Goal: Information Seeking & Learning: Learn about a topic

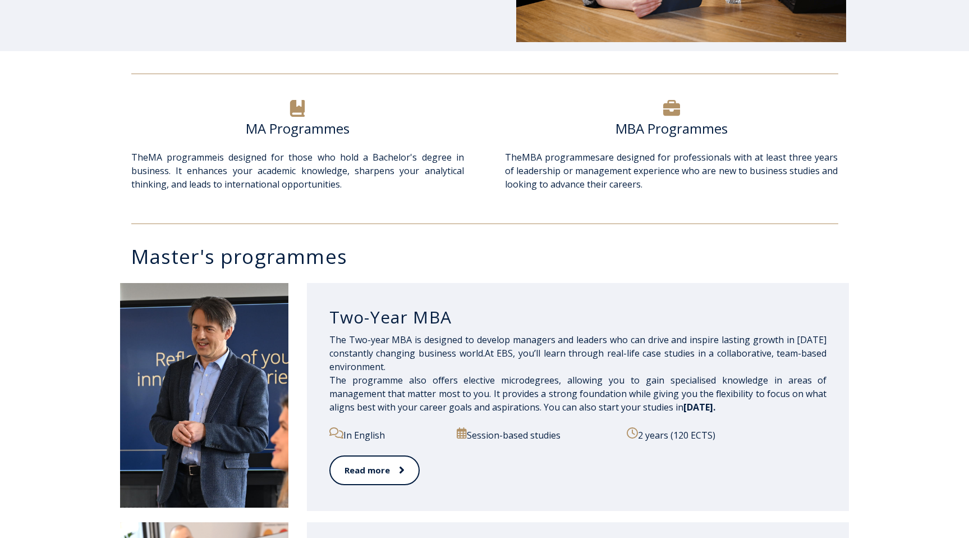
scroll to position [345, 0]
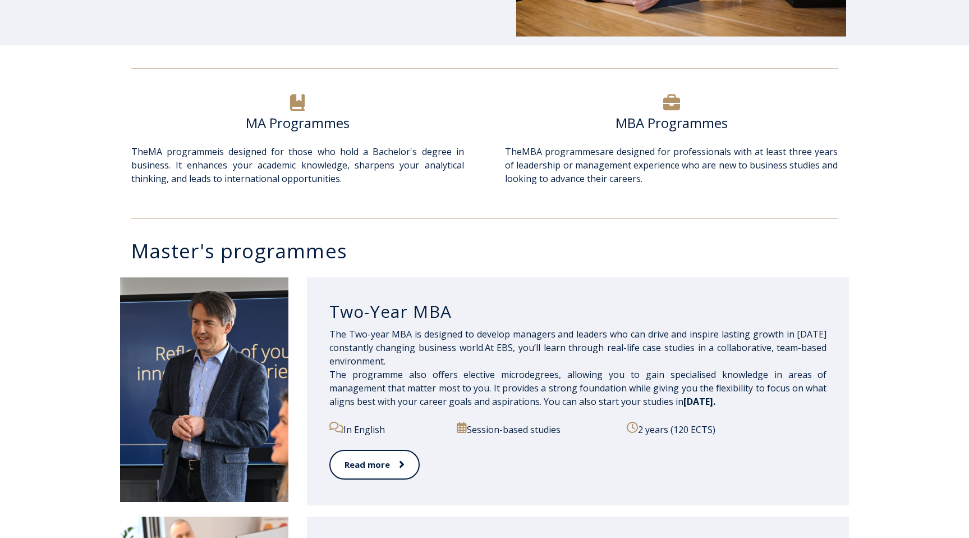
click at [675, 117] on h6 "MBA Programmes" at bounding box center [671, 123] width 333 height 17
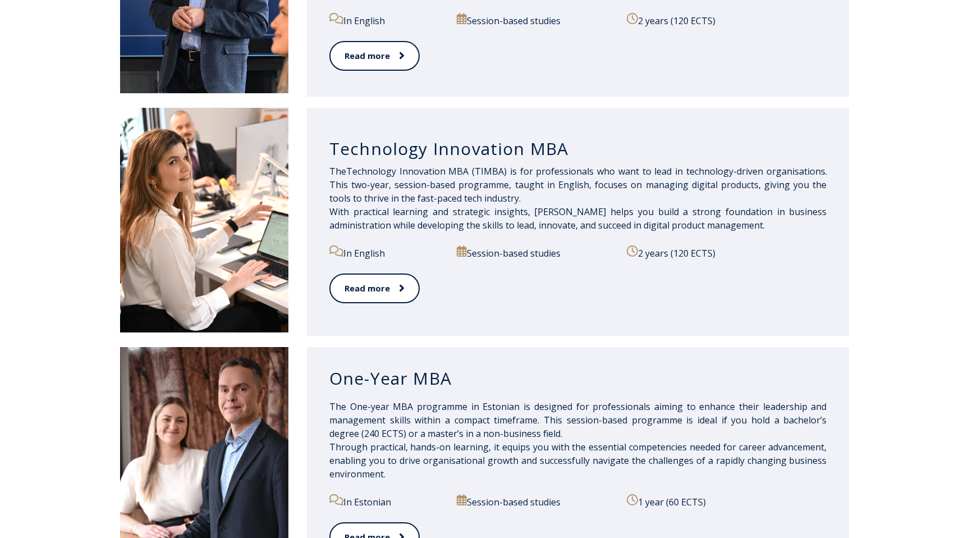
scroll to position [767, 0]
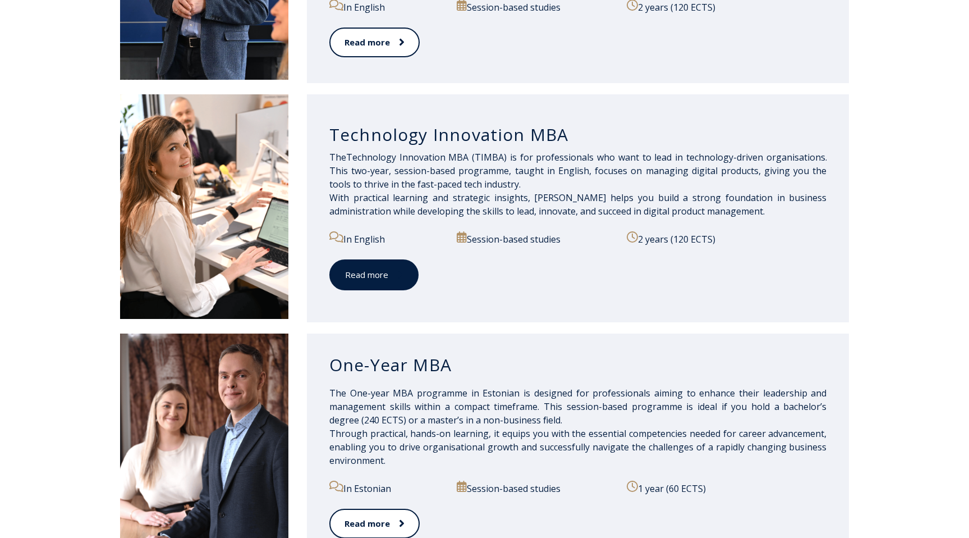
click at [372, 273] on link "Read more" at bounding box center [373, 274] width 89 height 31
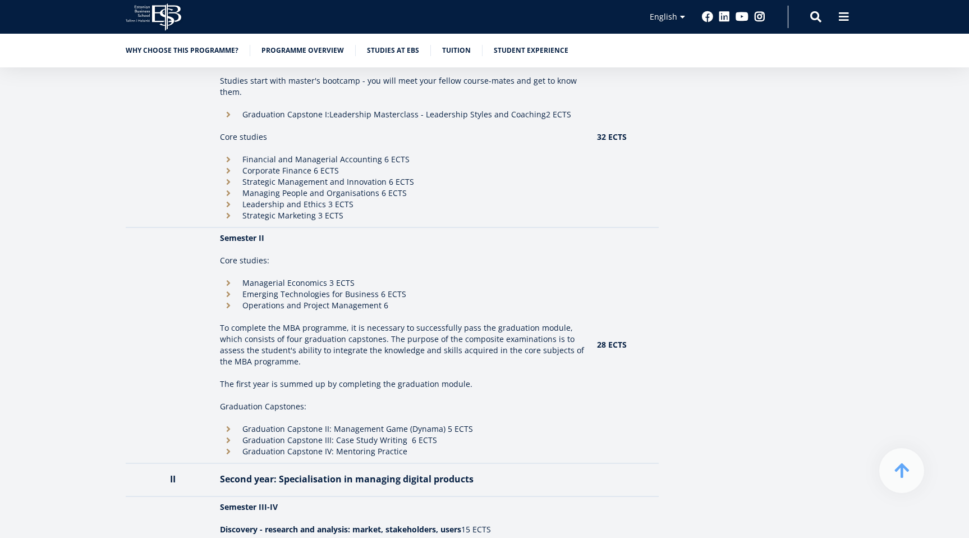
scroll to position [1083, 0]
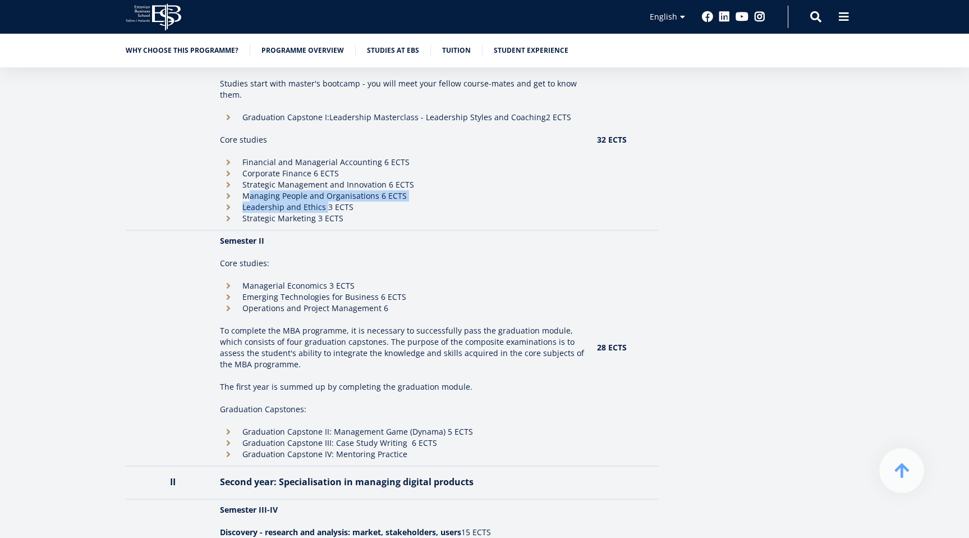
drag, startPoint x: 249, startPoint y: 181, endPoint x: 333, endPoint y: 190, distance: 84.7
click at [333, 190] on ul "Financial and Managerial Accounting 6 ECTS Corporate Finance 6 ECTS Strategic M…" at bounding box center [402, 190] width 365 height 67
click at [382, 213] on li "Strategic Marketing 3 ECTS" at bounding box center [402, 218] width 365 height 11
drag, startPoint x: 269, startPoint y: 196, endPoint x: 329, endPoint y: 196, distance: 60.1
click at [329, 213] on li "Strategic Marketing 3 ECTS" at bounding box center [402, 218] width 365 height 11
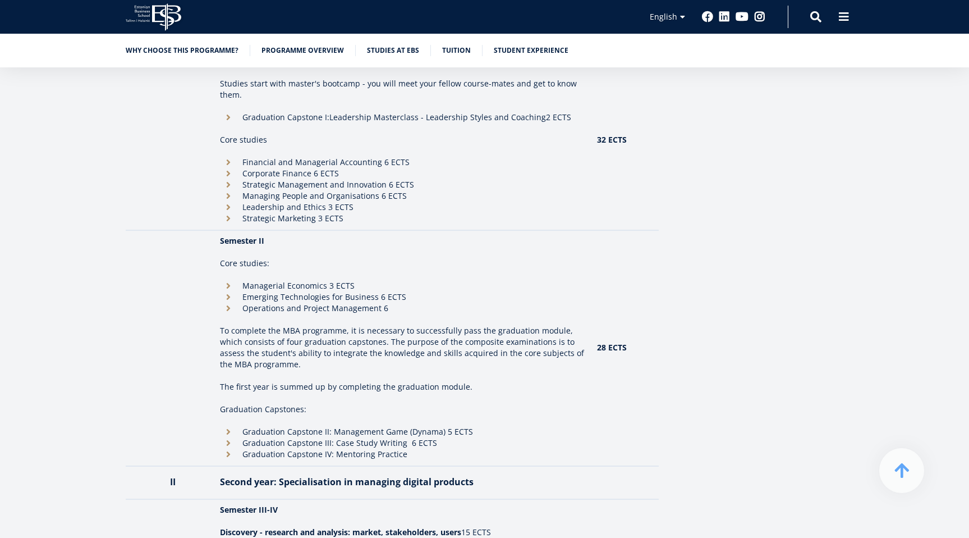
click at [387, 213] on li "Strategic Marketing 3 ECTS" at bounding box center [402, 218] width 365 height 11
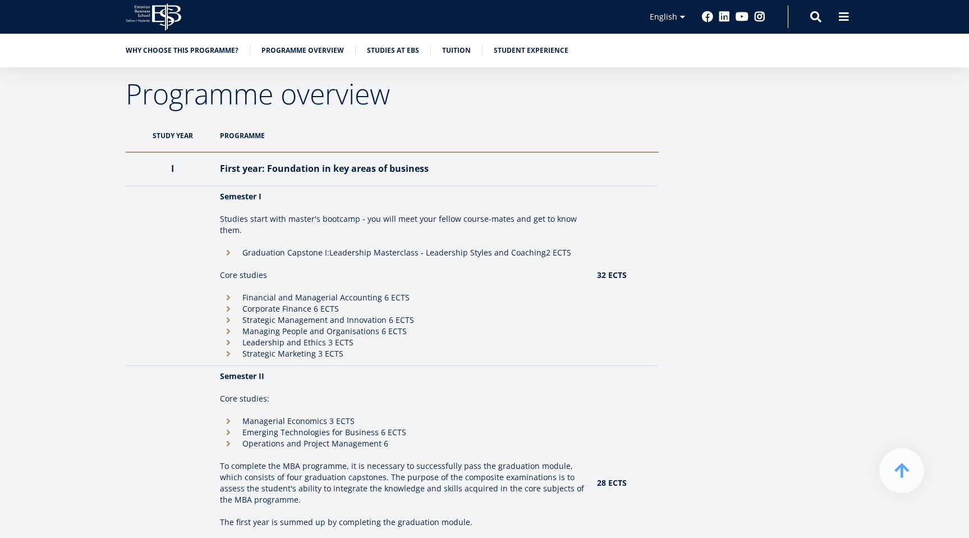
scroll to position [1041, 0]
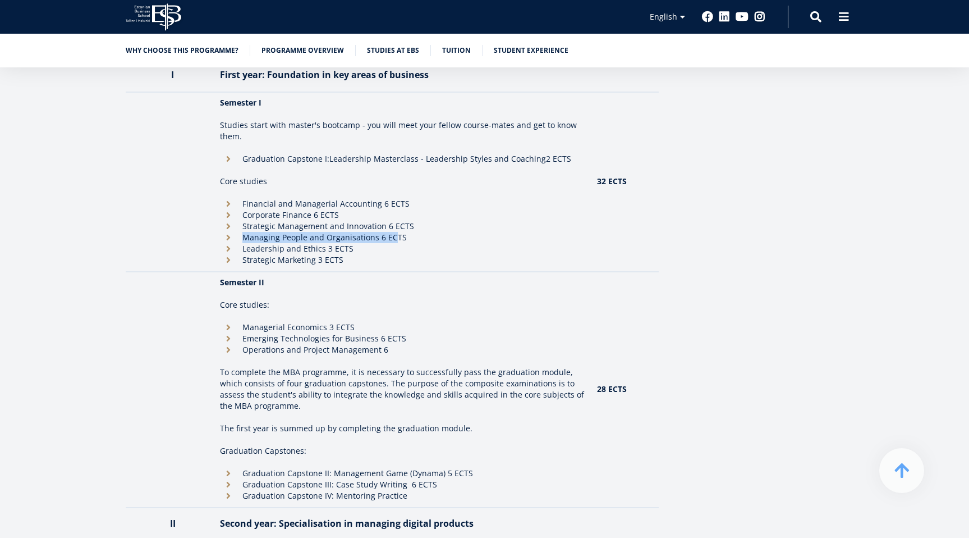
drag, startPoint x: 242, startPoint y: 218, endPoint x: 420, endPoint y: 218, distance: 178.5
click at [420, 232] on li "Managing People and Organisations 6 ECTS" at bounding box center [402, 237] width 365 height 11
click at [448, 243] on li "Leadership and Ethics 3 ECTS" at bounding box center [402, 248] width 365 height 11
drag, startPoint x: 244, startPoint y: 176, endPoint x: 390, endPoint y: 190, distance: 146.7
click at [390, 190] on td "Semester I Studies start with master's bootcamp - you will meet your fellow cou…" at bounding box center [402, 182] width 377 height 180
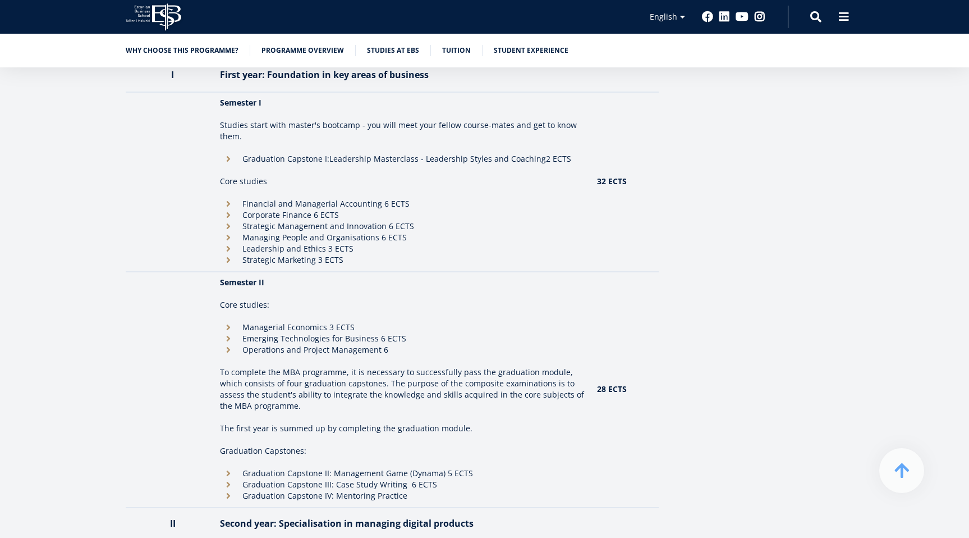
click at [407, 288] on p at bounding box center [402, 293] width 365 height 11
drag, startPoint x: 248, startPoint y: 459, endPoint x: 433, endPoint y: 453, distance: 185.3
click at [431, 468] on li "Graduation Capstone II: Management Game (Dynama) 5 ECTS" at bounding box center [402, 473] width 365 height 11
click at [479, 444] on td "Semester II Core studies: Managerial Economics 3 ECTS Emerging Technologies for…" at bounding box center [402, 390] width 377 height 236
drag, startPoint x: 242, startPoint y: 187, endPoint x: 409, endPoint y: 187, distance: 167.3
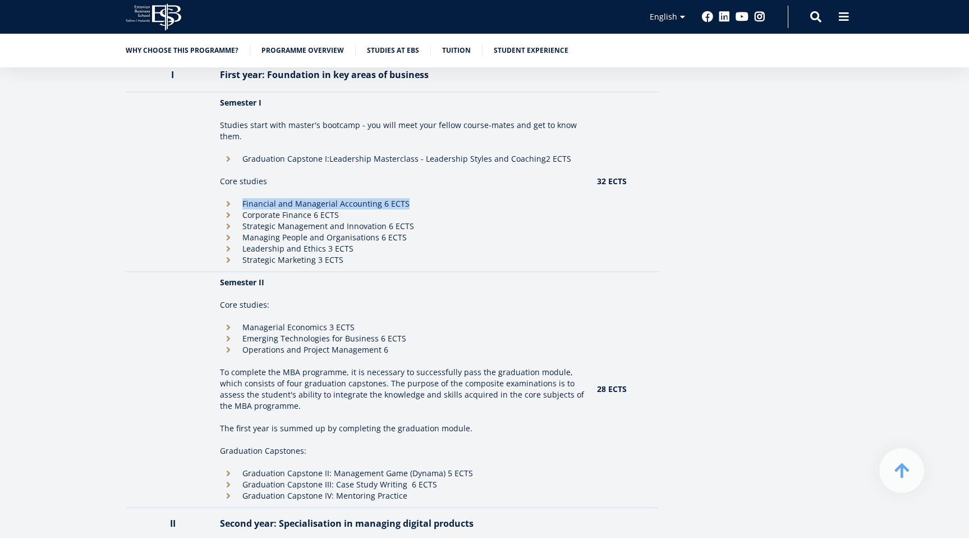
click at [409, 198] on li "Financial and Managerial Accounting 6 ECTS" at bounding box center [402, 203] width 365 height 11
click at [445, 209] on li "Corporate Finance 6 ECTS" at bounding box center [402, 214] width 365 height 11
click at [176, 231] on td at bounding box center [170, 182] width 89 height 180
